Goal: Task Accomplishment & Management: Use online tool/utility

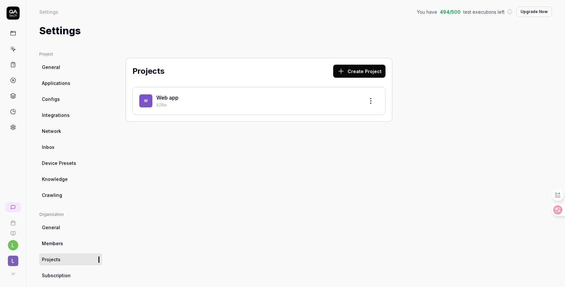
click at [149, 100] on span "W" at bounding box center [145, 101] width 13 height 13
click at [162, 99] on link "Web app" at bounding box center [167, 98] width 22 height 7
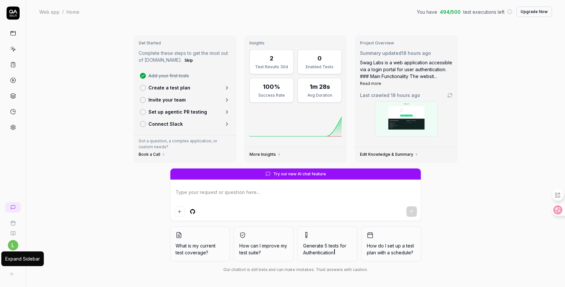
type textarea "*"
click at [14, 275] on button at bounding box center [11, 274] width 13 height 13
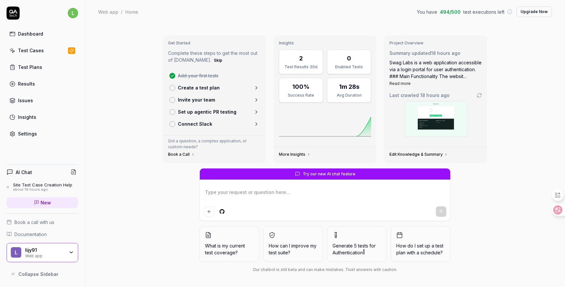
click at [36, 133] on link "Settings" at bounding box center [43, 134] width 72 height 13
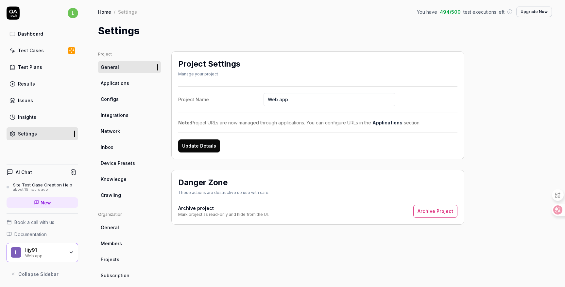
click at [123, 104] on link "Configs" at bounding box center [129, 99] width 63 height 12
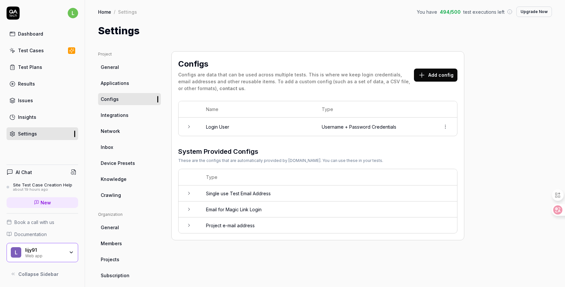
click at [188, 193] on icon at bounding box center [188, 193] width 5 height 5
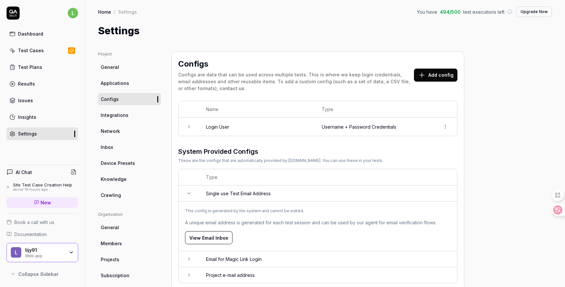
click at [188, 193] on icon at bounding box center [188, 193] width 5 height 5
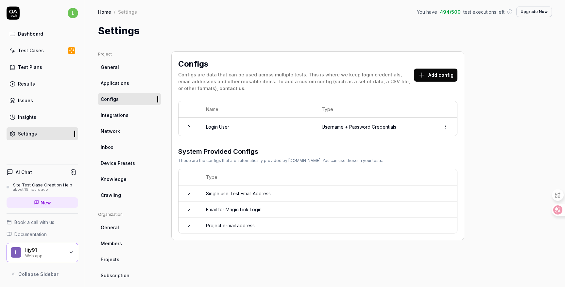
click at [187, 127] on icon at bounding box center [188, 126] width 5 height 5
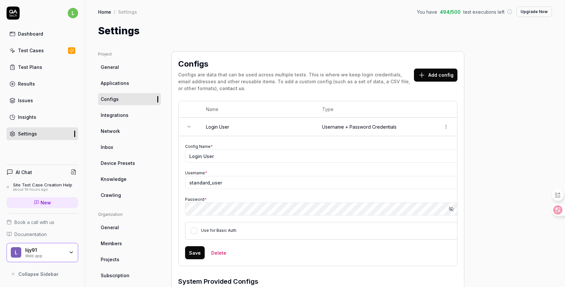
click at [213, 222] on div "Use for Basic Auth" at bounding box center [321, 231] width 273 height 18
click at [188, 127] on icon at bounding box center [188, 126] width 5 height 5
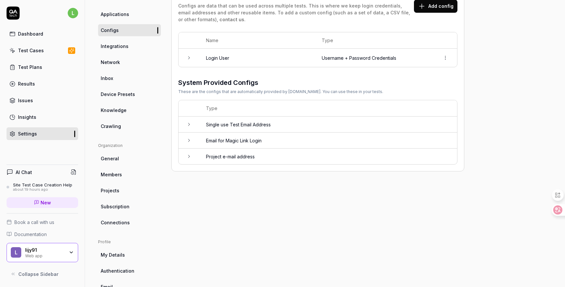
scroll to position [104, 0]
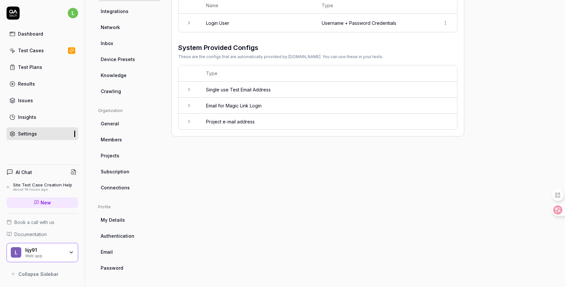
click at [119, 269] on span "Password" at bounding box center [112, 268] width 23 height 7
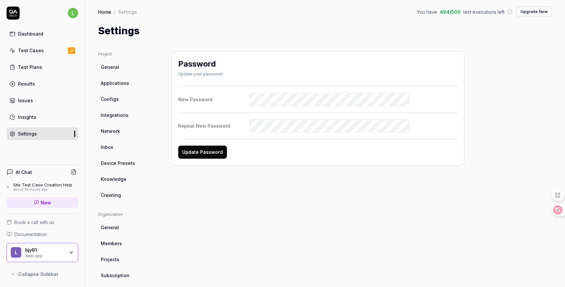
click at [43, 118] on link "Insights" at bounding box center [43, 117] width 72 height 13
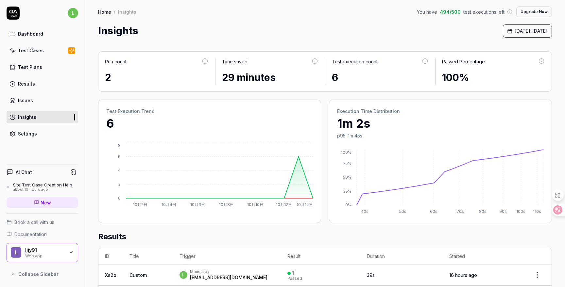
click at [40, 101] on link "Issues" at bounding box center [43, 100] width 72 height 13
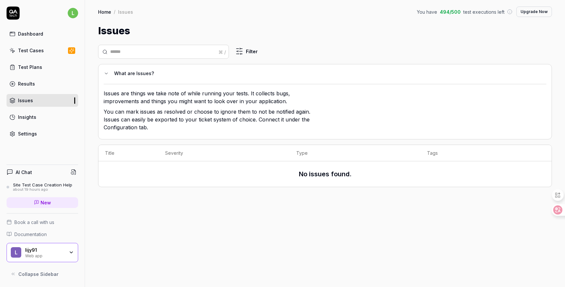
click at [35, 84] on link "Results" at bounding box center [43, 84] width 72 height 13
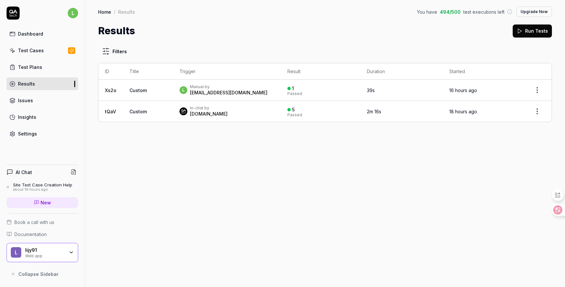
click at [116, 91] on link "Xs2o" at bounding box center [110, 91] width 11 height 6
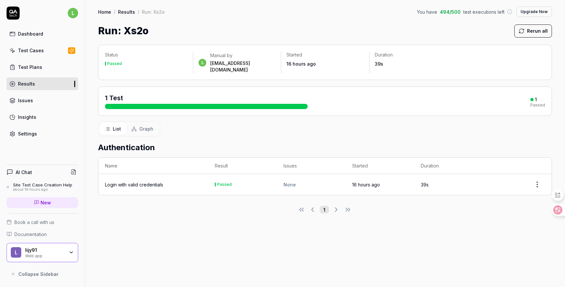
click at [150, 182] on div "Login with valid credentials" at bounding box center [134, 185] width 58 height 7
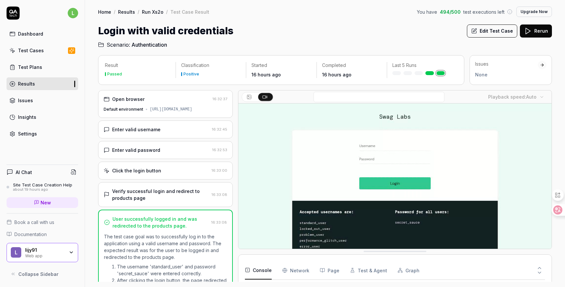
scroll to position [69, 0]
click at [151, 13] on link "Run Xs2o" at bounding box center [153, 12] width 22 height 7
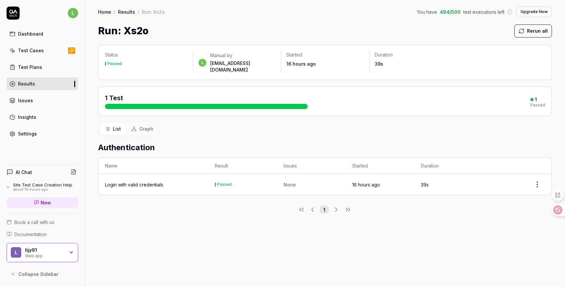
click at [223, 125] on div "List Graph" at bounding box center [325, 128] width 454 height 15
click at [145, 126] on span "Graph" at bounding box center [146, 129] width 14 height 7
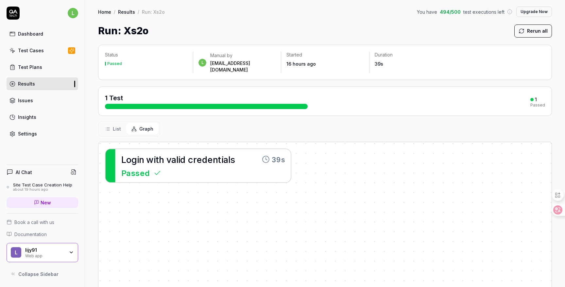
click at [112, 127] on button "List" at bounding box center [113, 129] width 26 height 12
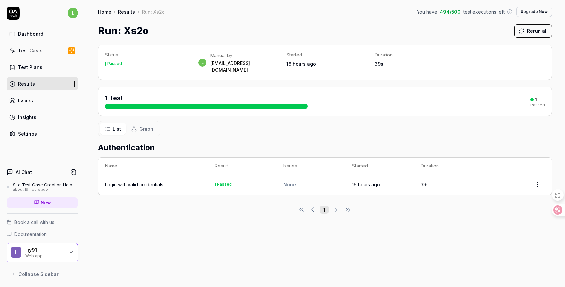
click at [250, 128] on div "List Graph" at bounding box center [325, 128] width 454 height 15
click at [45, 52] on link "Test Cases" at bounding box center [43, 50] width 72 height 13
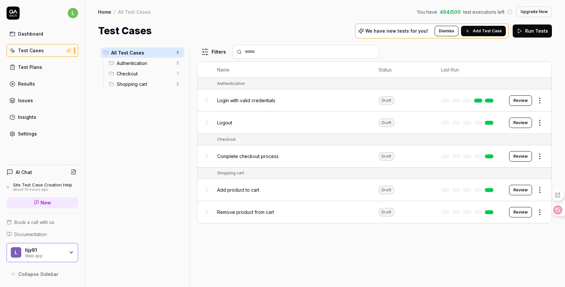
click at [121, 65] on span "Authentication" at bounding box center [145, 63] width 56 height 7
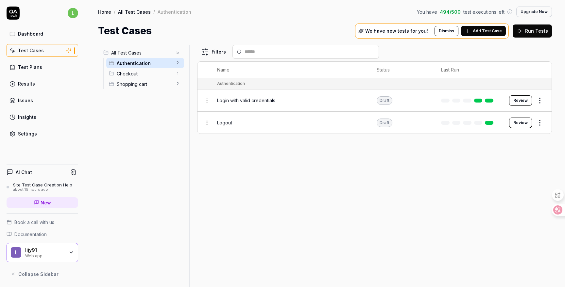
click at [178, 65] on html "l Dashboard Test Cases Test Plans Results Issues Insights Settings AI Chat Site…" at bounding box center [282, 143] width 565 height 287
click at [149, 162] on html "l Dashboard Test Cases Test Plans Results Issues Insights Settings AI Chat Site…" at bounding box center [282, 143] width 565 height 287
click at [149, 158] on div "All Test Cases 5 Authentication 2 Checkout 1 Shopping cart 2" at bounding box center [142, 162] width 89 height 235
click at [147, 72] on span "Checkout" at bounding box center [145, 73] width 56 height 7
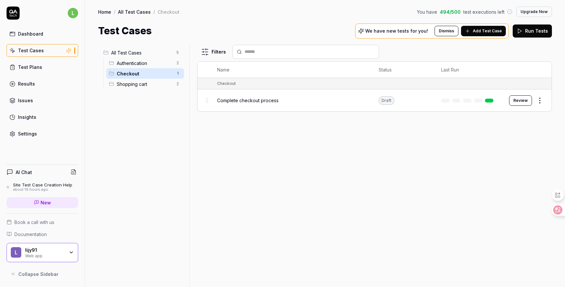
click at [146, 84] on span "Shopping cart" at bounding box center [145, 84] width 56 height 7
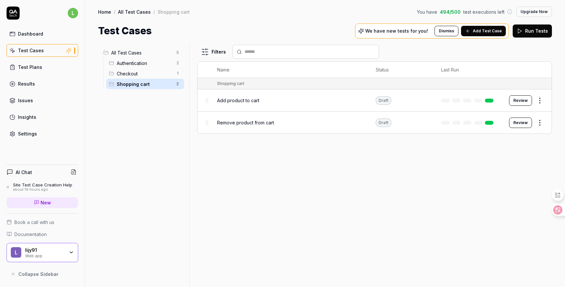
click at [144, 57] on div "All Test Cases 5" at bounding box center [142, 52] width 83 height 10
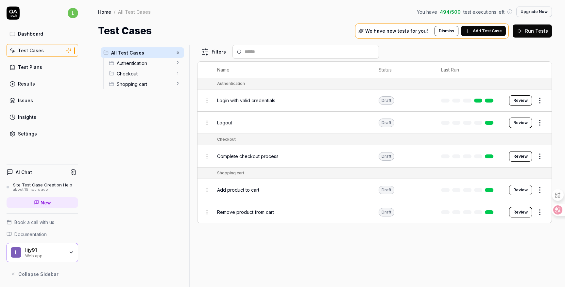
click at [141, 67] on div "Authentication 2" at bounding box center [145, 63] width 78 height 10
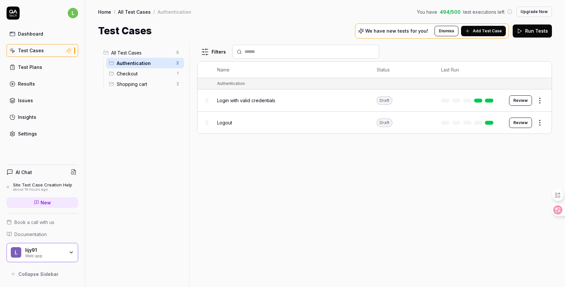
click at [141, 75] on span "Checkout" at bounding box center [145, 73] width 56 height 7
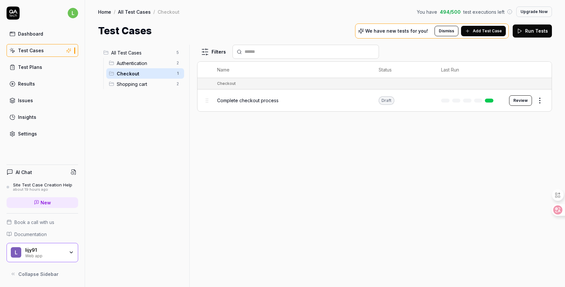
click at [140, 82] on span "Shopping cart" at bounding box center [145, 84] width 56 height 7
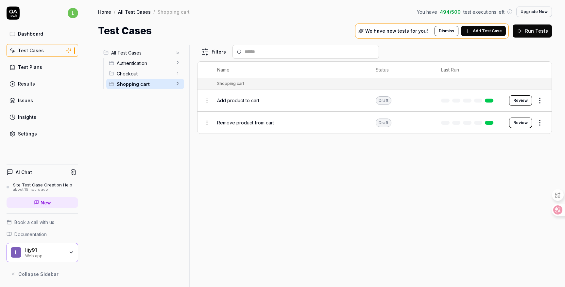
click at [135, 144] on div "All Test Cases 5 Authentication 2 Checkout 1 Shopping cart 2" at bounding box center [142, 162] width 89 height 235
click at [143, 75] on span "Checkout" at bounding box center [145, 73] width 56 height 7
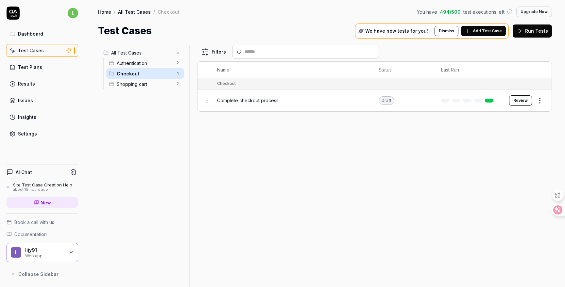
click at [139, 66] on span "Authentication" at bounding box center [145, 63] width 56 height 7
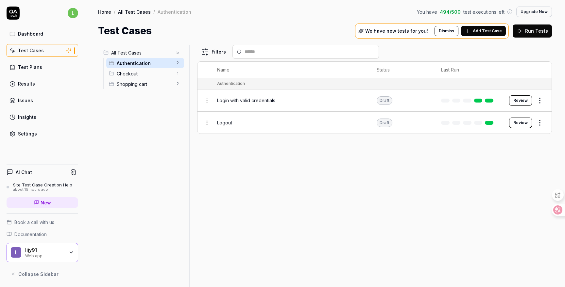
click at [453, 31] on button "Dismiss" at bounding box center [447, 31] width 24 height 10
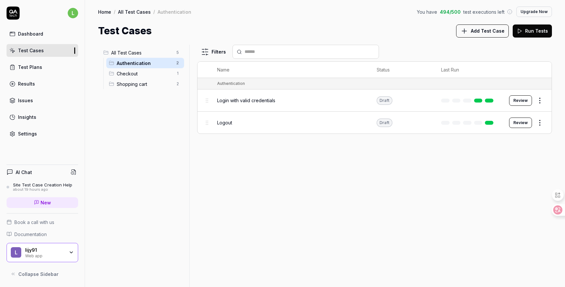
click at [501, 48] on div "Filters" at bounding box center [374, 52] width 355 height 14
click at [492, 32] on span "Add Test Case" at bounding box center [488, 30] width 34 height 7
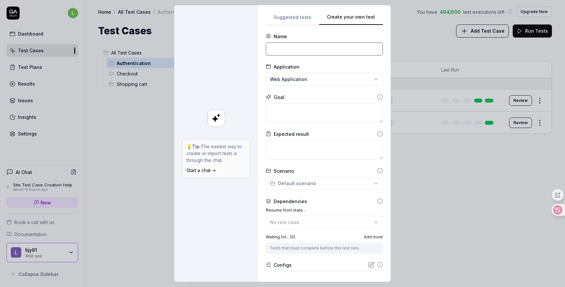
click at [315, 46] on input at bounding box center [324, 49] width 117 height 13
click at [304, 114] on textarea at bounding box center [324, 113] width 117 height 20
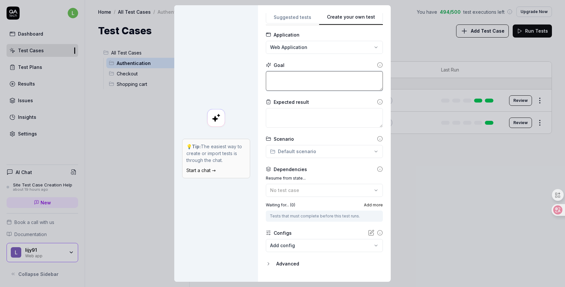
scroll to position [46, 0]
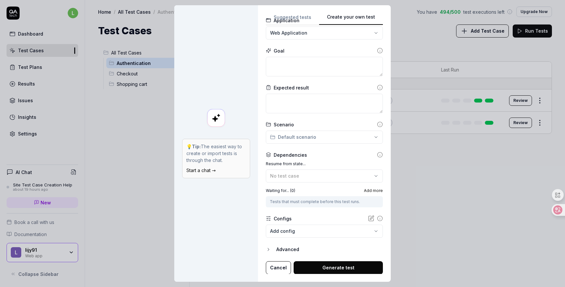
click at [306, 137] on div "**********" at bounding box center [282, 143] width 565 height 287
click at [247, 233] on div "**********" at bounding box center [282, 143] width 565 height 287
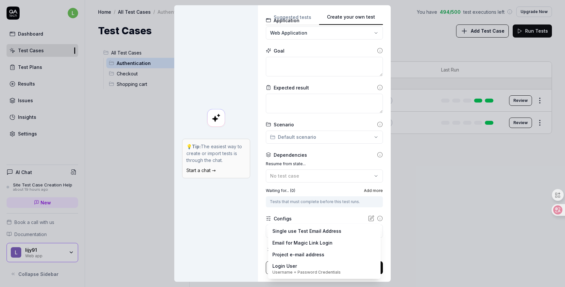
click at [295, 230] on body "l Dashboard Test Cases Test Plans Results Issues Insights Settings AI Chat Site…" at bounding box center [282, 143] width 565 height 287
click at [228, 230] on div "**********" at bounding box center [282, 143] width 565 height 287
click at [337, 234] on body "l Dashboard Test Cases Test Plans Results Issues Insights Settings AI Chat Site…" at bounding box center [282, 143] width 565 height 287
click at [426, 214] on div "**********" at bounding box center [282, 143] width 565 height 287
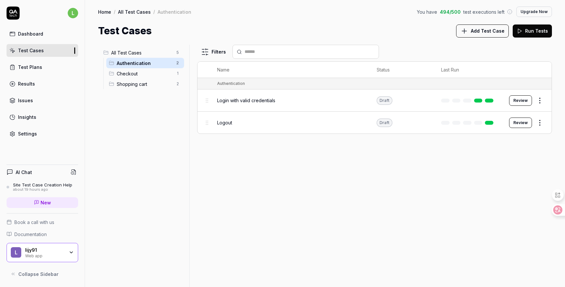
click at [539, 100] on html "l Dashboard Test Cases Test Plans Results Issues Insights Settings AI Chat Site…" at bounding box center [282, 143] width 565 height 287
click at [441, 191] on html "l Dashboard Test Cases Test Plans Results Issues Insights Settings AI Chat Site…" at bounding box center [282, 143] width 565 height 287
click at [457, 10] on span "494 / 500" at bounding box center [450, 12] width 21 height 7
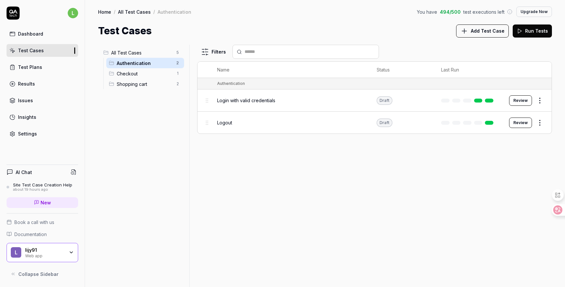
click at [341, 198] on div "Filters Name Status Last Run Authentication Login with valid credentials Draft …" at bounding box center [374, 166] width 355 height 243
click at [156, 150] on div "All Test Cases 5 Authentication 2 Checkout 1 Shopping cart 2" at bounding box center [142, 162] width 89 height 235
click at [34, 65] on div "Test Plans" at bounding box center [30, 67] width 24 height 7
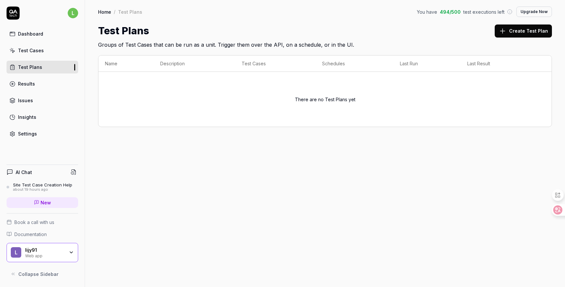
click at [32, 56] on link "Test Cases" at bounding box center [43, 50] width 72 height 13
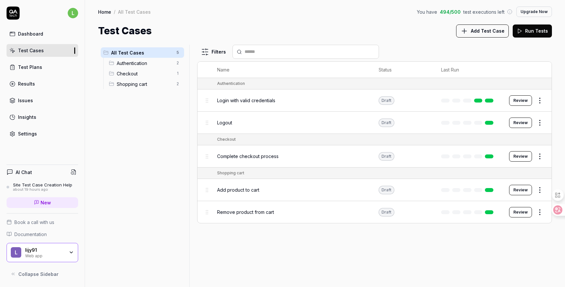
click at [162, 133] on div "All Test Cases 5 Authentication 2 Checkout 1 Shopping cart 2" at bounding box center [142, 162] width 89 height 235
click at [232, 172] on div "Shopping cart" at bounding box center [230, 173] width 27 height 6
click at [159, 192] on div "All Test Cases 5 Authentication 2 Checkout 1 Shopping cart 2" at bounding box center [142, 162] width 89 height 235
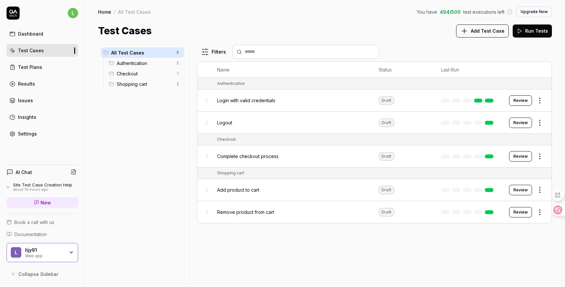
click at [40, 86] on link "Results" at bounding box center [43, 84] width 72 height 13
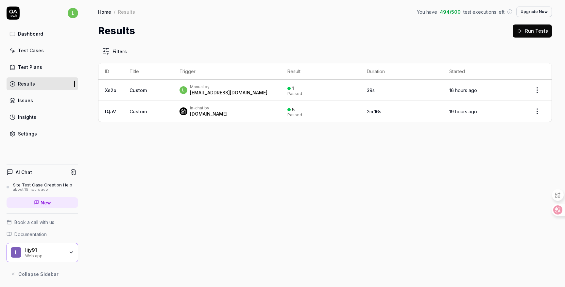
click at [36, 141] on div "l Dashboard Test Cases Test Plans Results Issues Insights Settings AI Chat Site…" at bounding box center [42, 143] width 85 height 287
click at [34, 136] on div "Settings" at bounding box center [27, 133] width 19 height 7
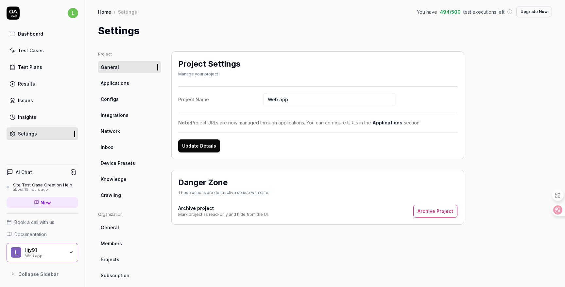
click at [23, 174] on h4 "AI Chat" at bounding box center [24, 172] width 16 height 7
click at [31, 188] on div "about 19 hours ago" at bounding box center [42, 190] width 59 height 5
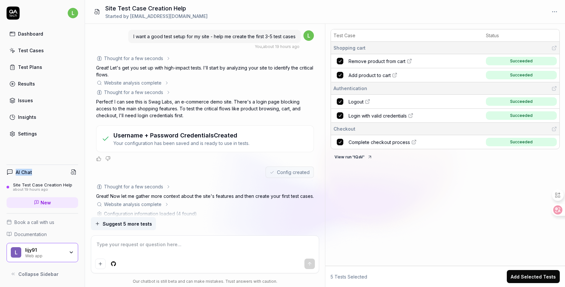
click at [534, 278] on button "Add Selected Tests" at bounding box center [533, 276] width 53 height 13
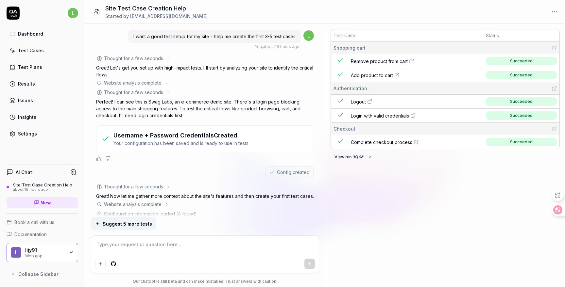
click at [478, 216] on div "Test Case Status Shopping cart Remove product from cart Succeeded Add product t…" at bounding box center [445, 156] width 240 height 261
click at [34, 54] on link "Test Cases" at bounding box center [43, 50] width 72 height 13
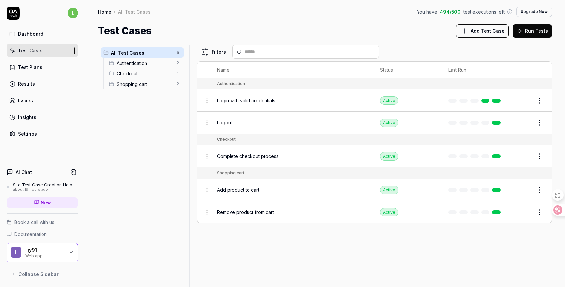
click at [482, 101] on link at bounding box center [485, 101] width 9 height 4
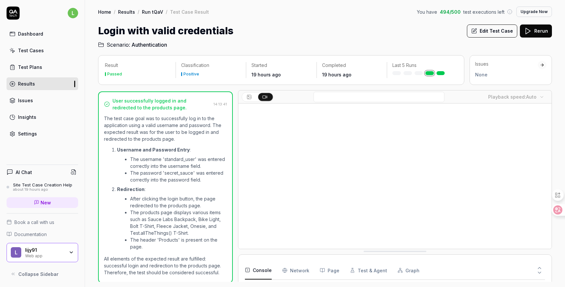
scroll to position [119, 0]
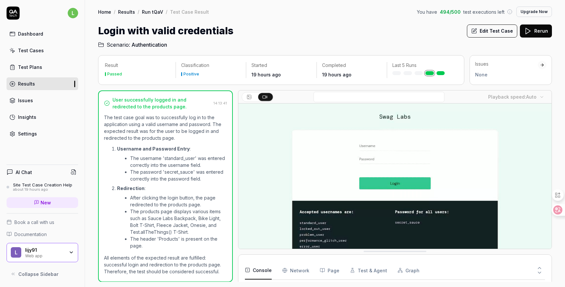
click at [280, 91] on div "Playback speed: Auto" at bounding box center [394, 97] width 313 height 13
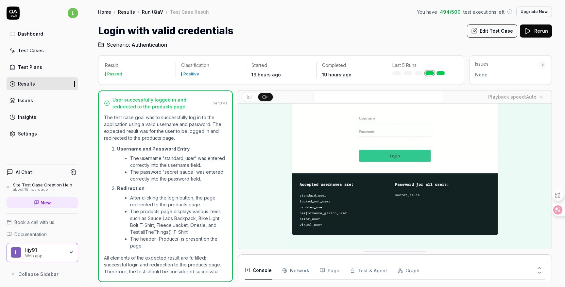
scroll to position [0, 0]
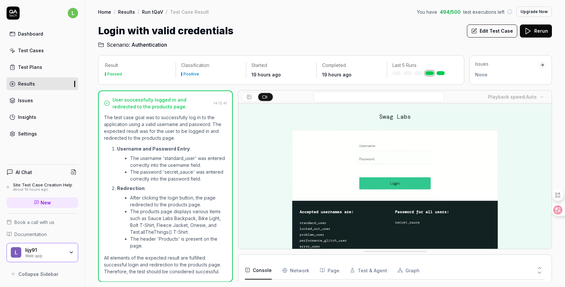
click at [503, 46] on h2 "Scenario: Authentication" at bounding box center [325, 43] width 454 height 10
click at [158, 32] on h1 "Login with valid credentials" at bounding box center [165, 31] width 135 height 15
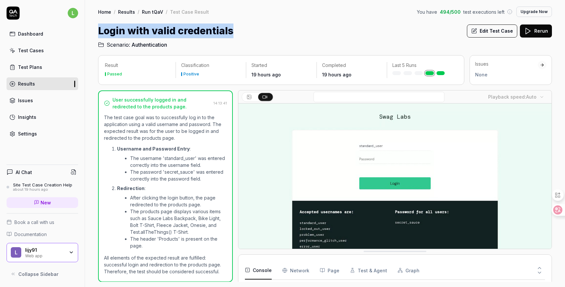
click at [158, 32] on h1 "Login with valid credentials" at bounding box center [165, 31] width 135 height 15
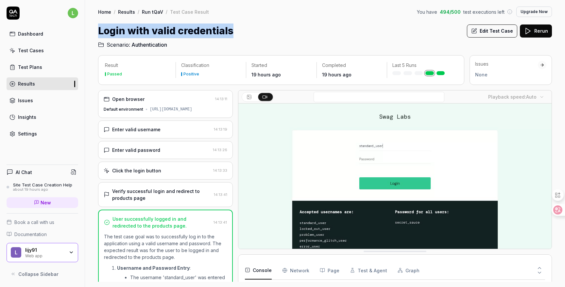
click at [74, 14] on html "l Dashboard Test Cases Test Plans Results Issues Insights Settings AI Chat Site…" at bounding box center [282, 143] width 565 height 287
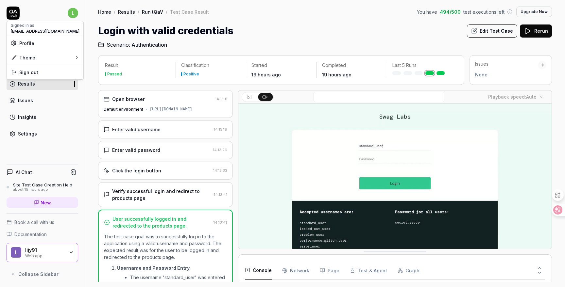
click at [38, 12] on html "l Dashboard Test Cases Test Plans Results Issues Insights Settings AI Chat Site…" at bounding box center [282, 143] width 565 height 287
click at [16, 14] on icon at bounding box center [13, 13] width 13 height 13
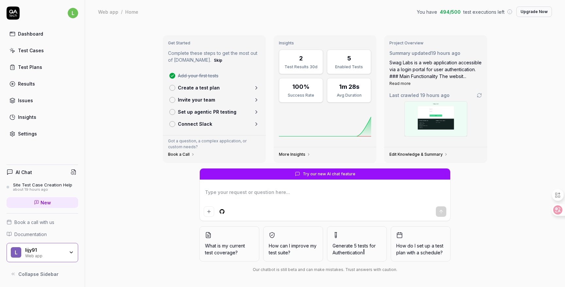
type textarea "*"
